Goal: Navigation & Orientation: Find specific page/section

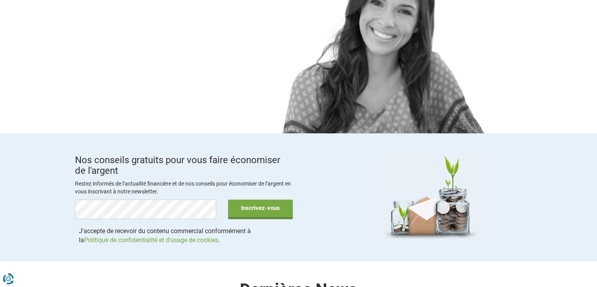
scroll to position [1217, 0]
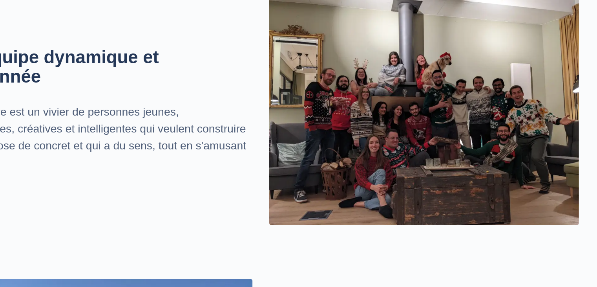
scroll to position [936, 0]
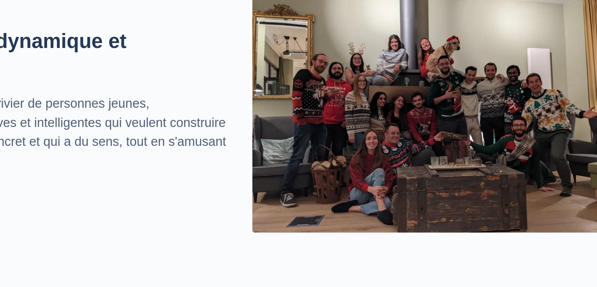
click at [389, 170] on img at bounding box center [414, 126] width 218 height 163
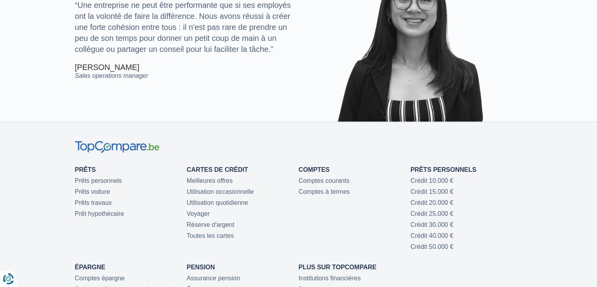
scroll to position [1815, 0]
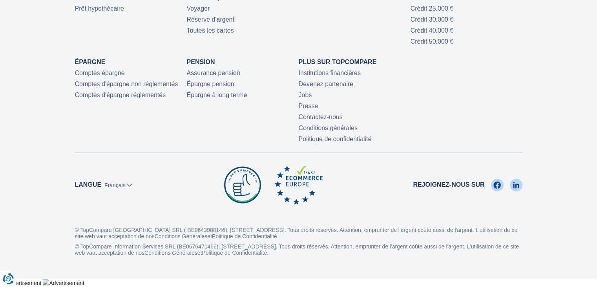
click at [516, 77] on div "Prêts Prêts personnels Prêts voiture Prêts travaux Prêt hypothécaire Cartes de …" at bounding box center [299, 45] width 448 height 195
